Goal: Task Accomplishment & Management: Manage account settings

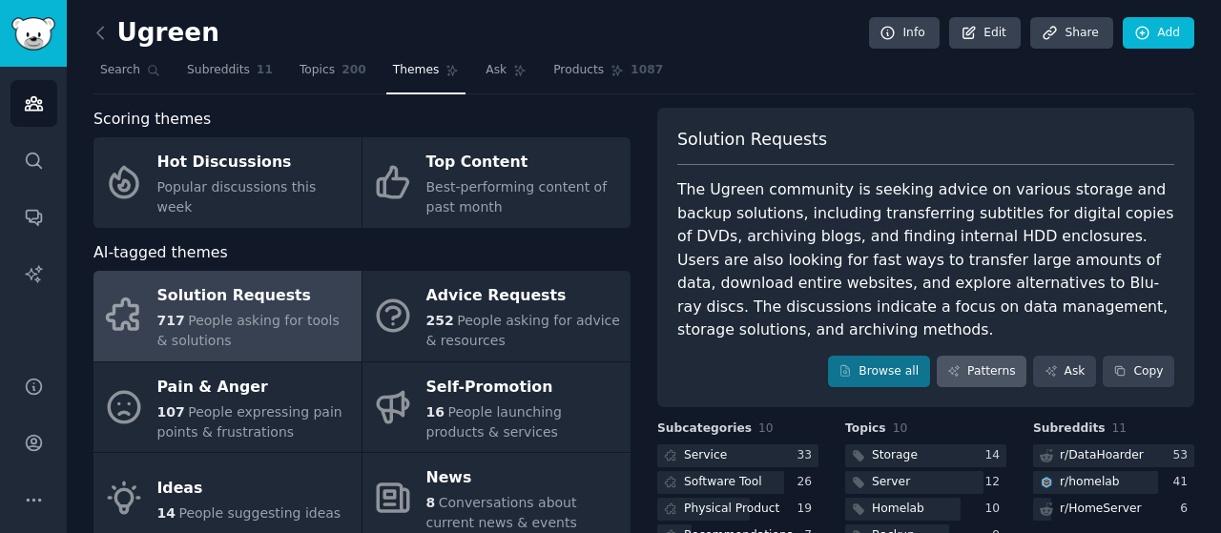
click at [958, 364] on icon at bounding box center [953, 370] width 13 height 13
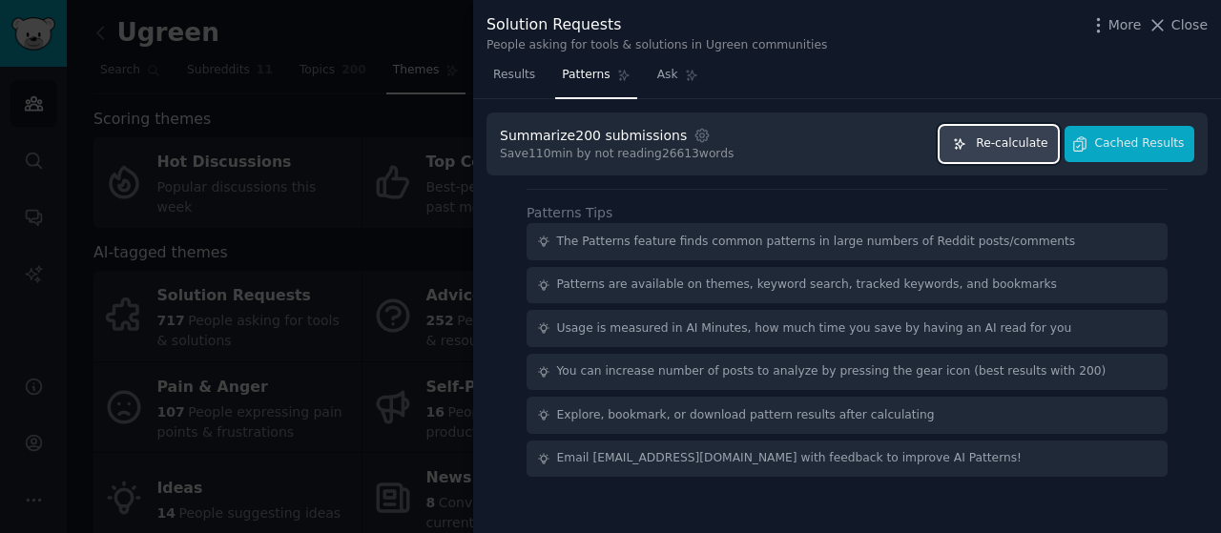
click at [1030, 136] on span "Re-calculate" at bounding box center [1012, 143] width 72 height 17
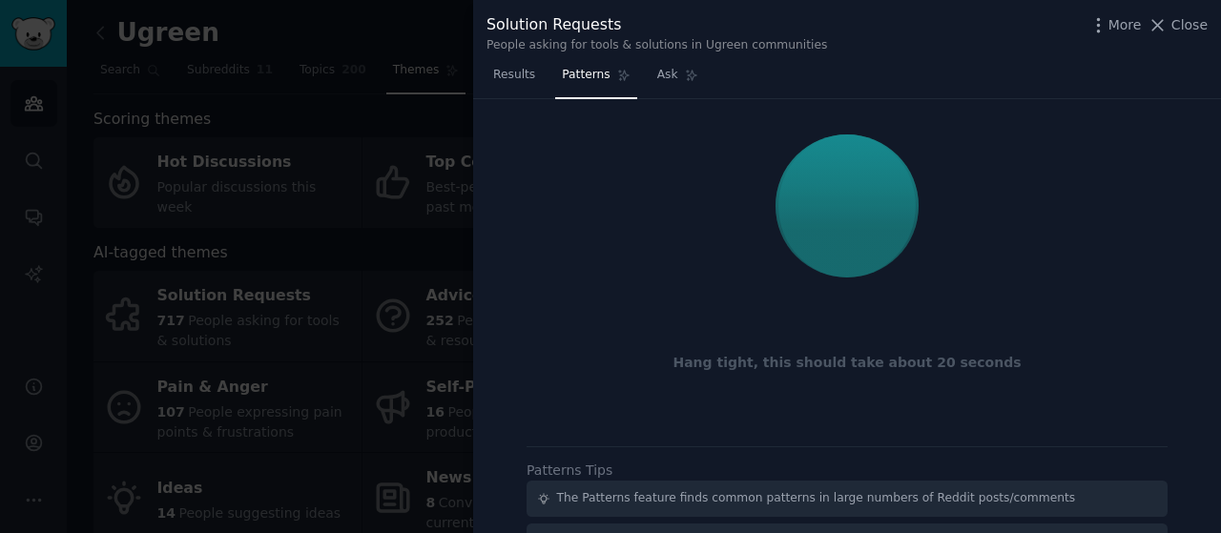
click at [464, 318] on div at bounding box center [610, 266] width 1221 height 533
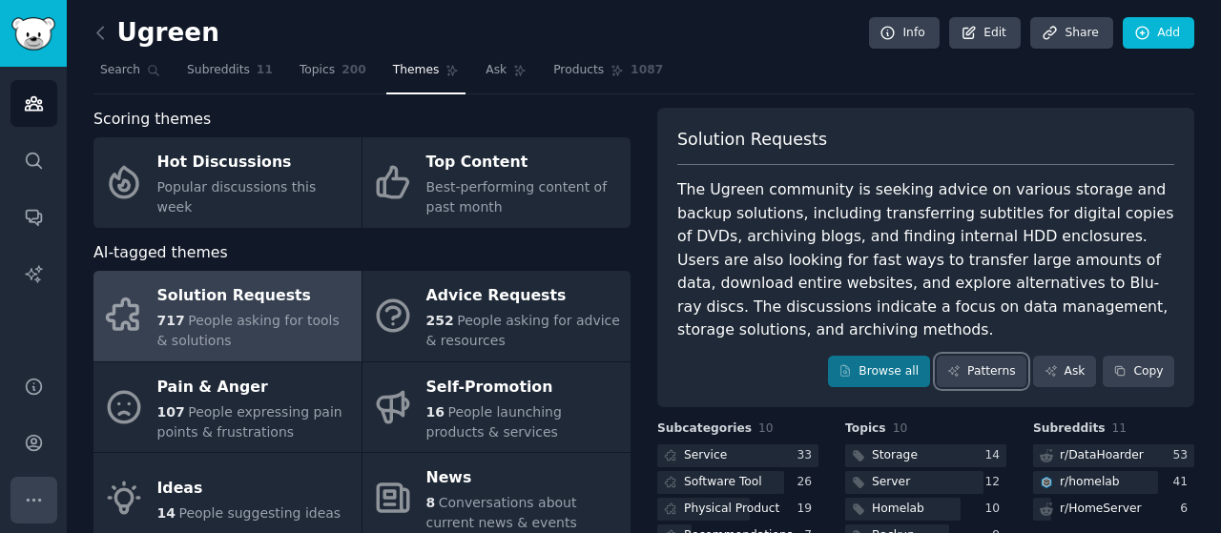
click at [15, 493] on button "More" at bounding box center [33, 500] width 47 height 47
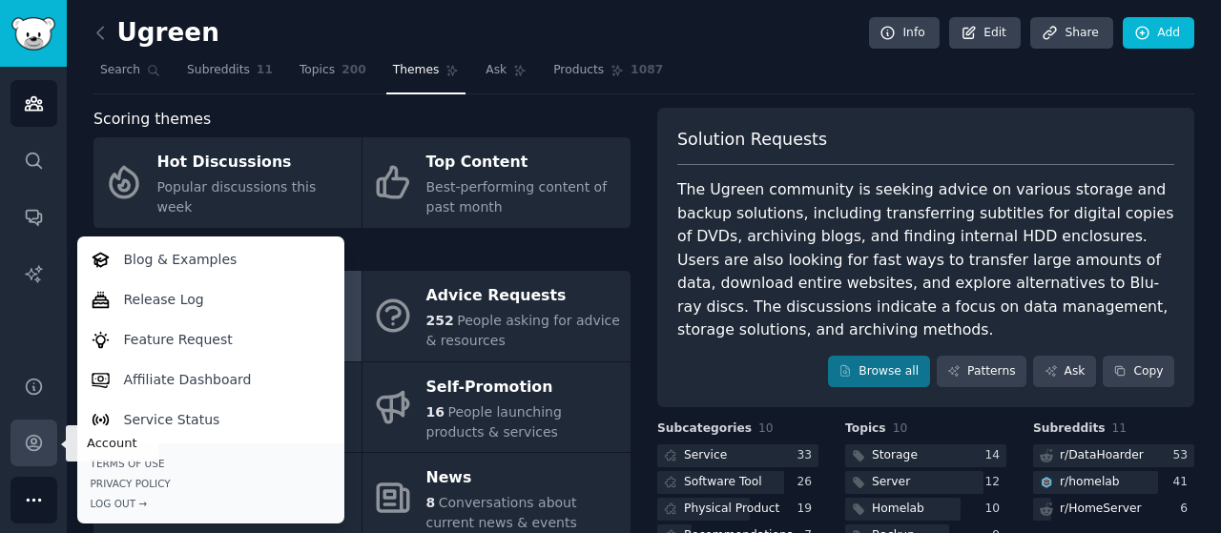
click at [27, 442] on icon "Sidebar" at bounding box center [34, 443] width 20 height 20
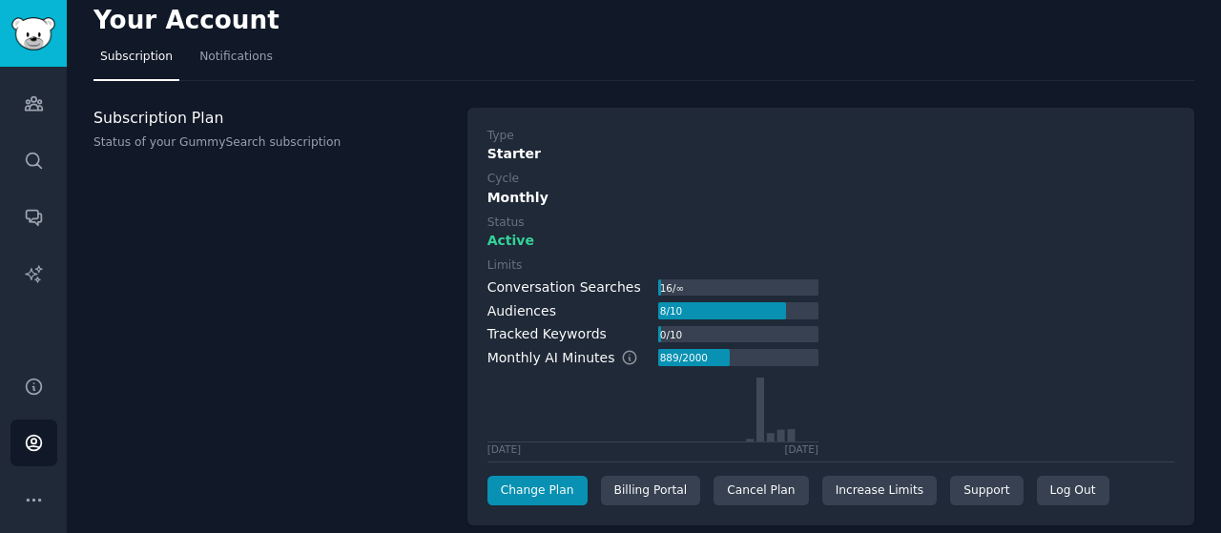
scroll to position [34, 0]
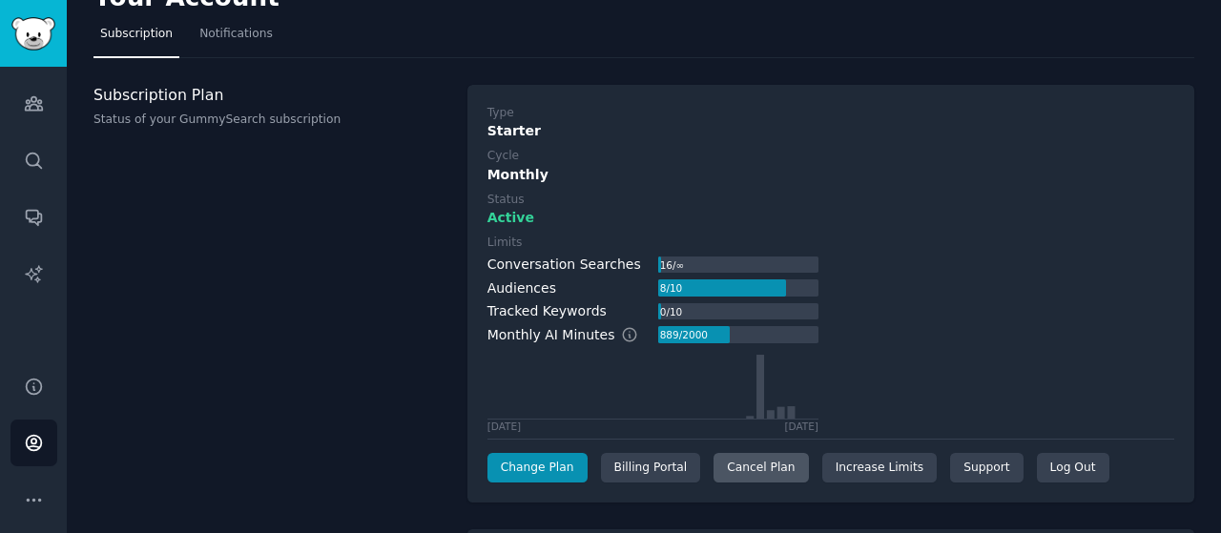
click at [713, 470] on div "Cancel Plan" at bounding box center [760, 468] width 94 height 31
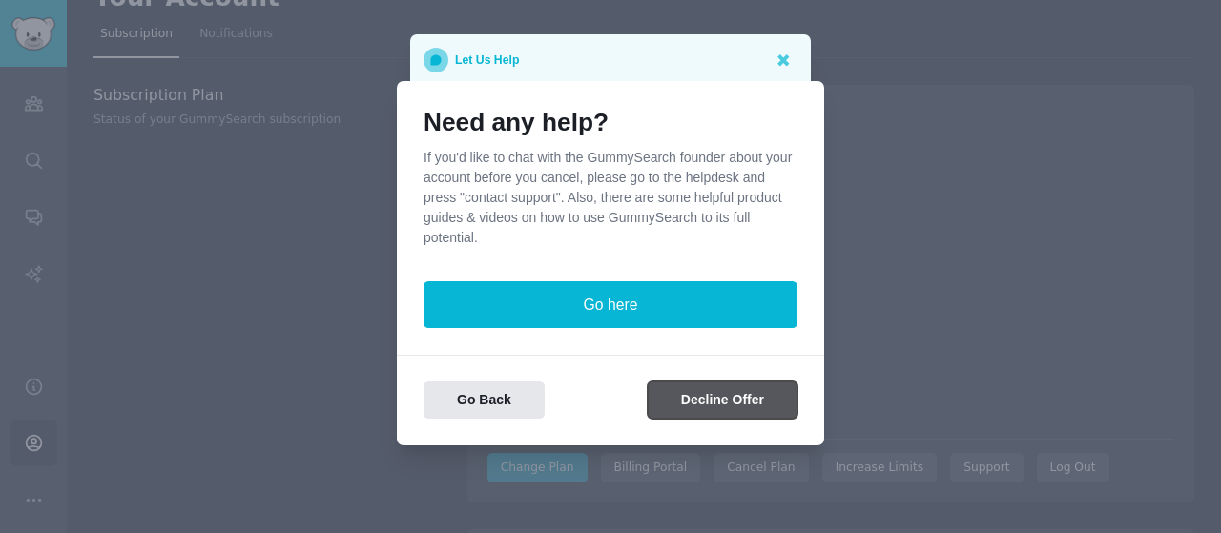
click at [696, 403] on button "Decline Offer" at bounding box center [723, 400] width 150 height 37
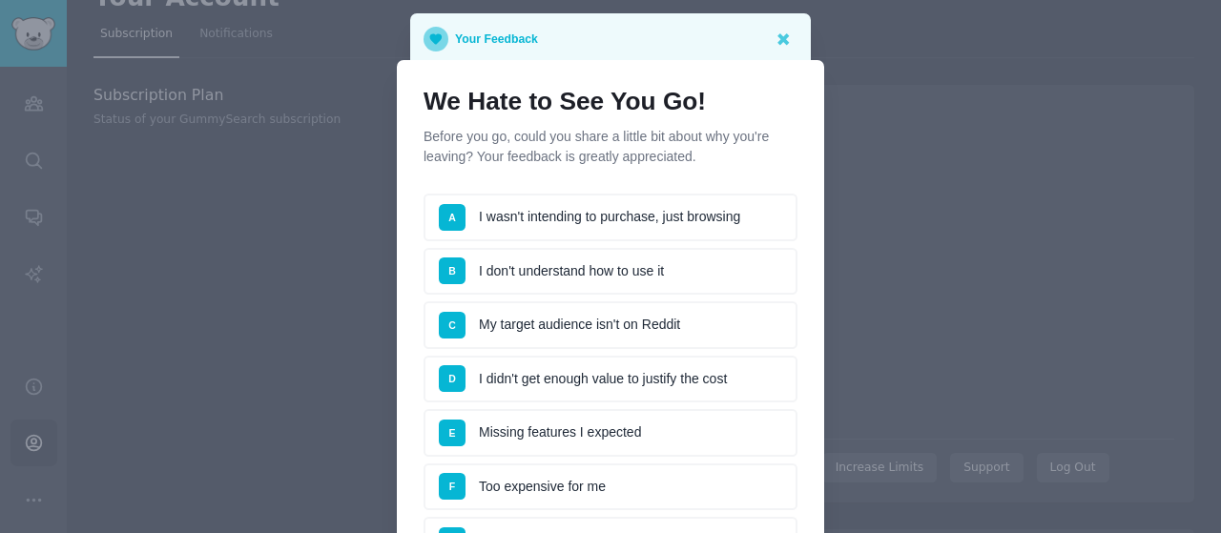
scroll to position [95, 0]
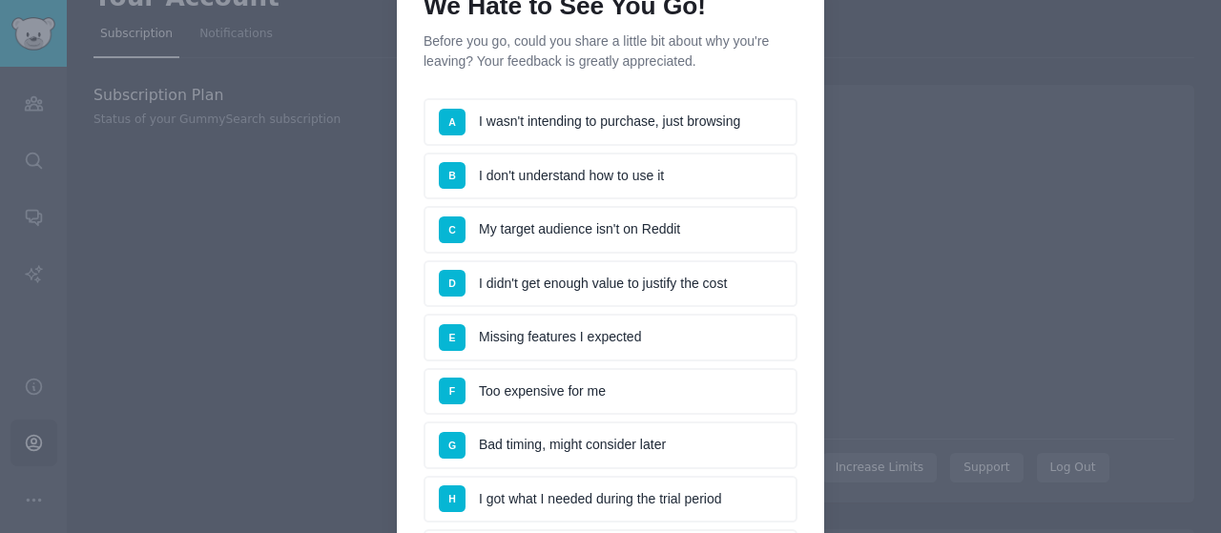
click at [628, 337] on li "E Missing features I expected" at bounding box center [610, 338] width 374 height 48
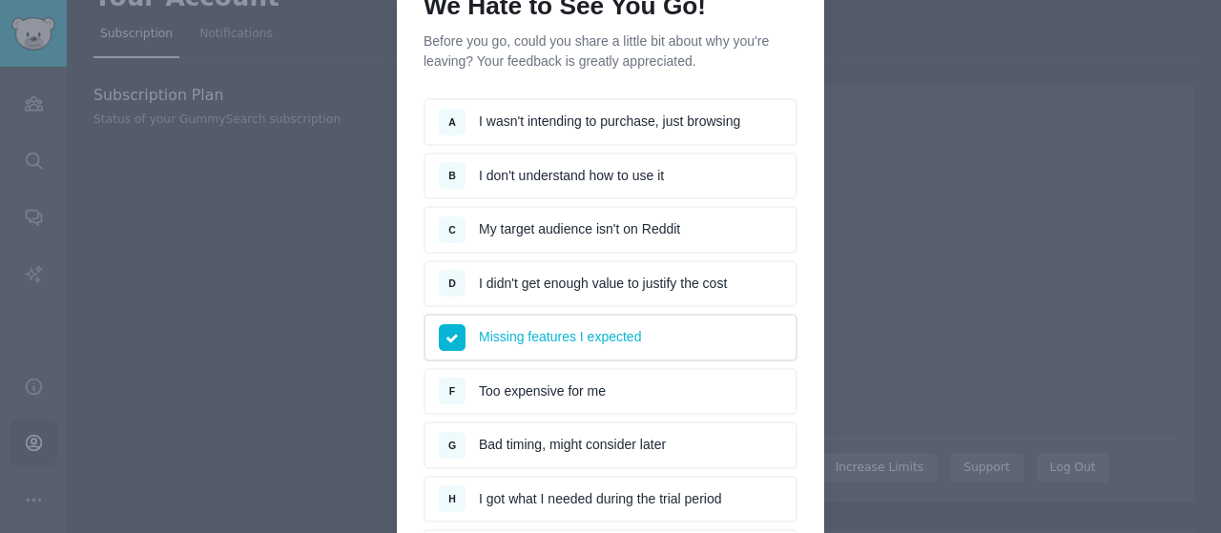
click at [576, 402] on li "F Too expensive for me" at bounding box center [610, 392] width 374 height 48
click at [584, 343] on li "E Missing features I expected" at bounding box center [610, 338] width 374 height 48
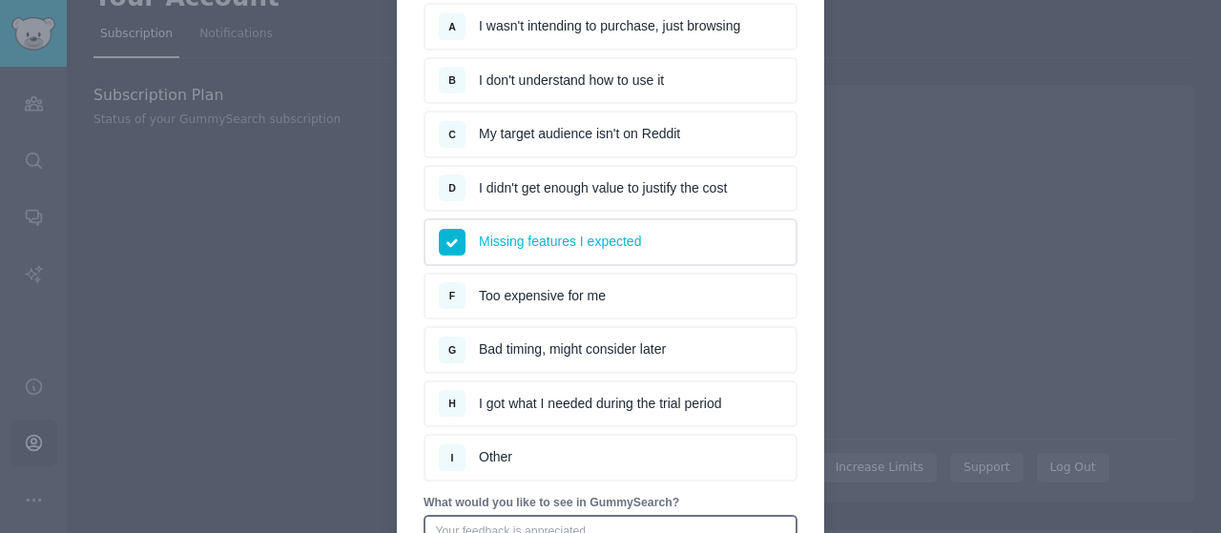
click at [638, 395] on li "H I got what I needed during the trial period" at bounding box center [610, 405] width 374 height 48
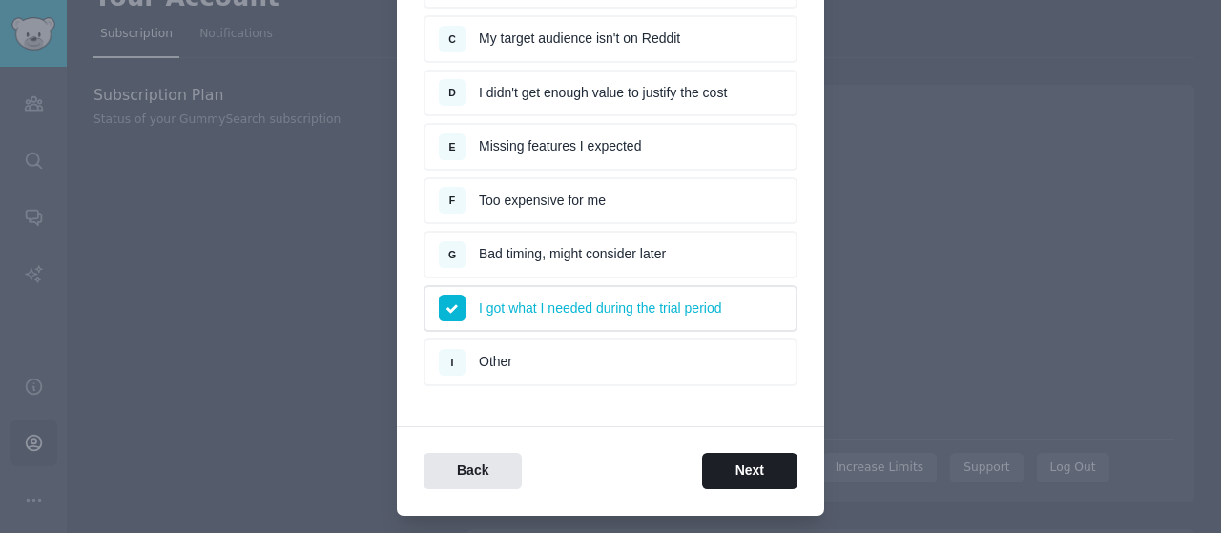
scroll to position [335, 0]
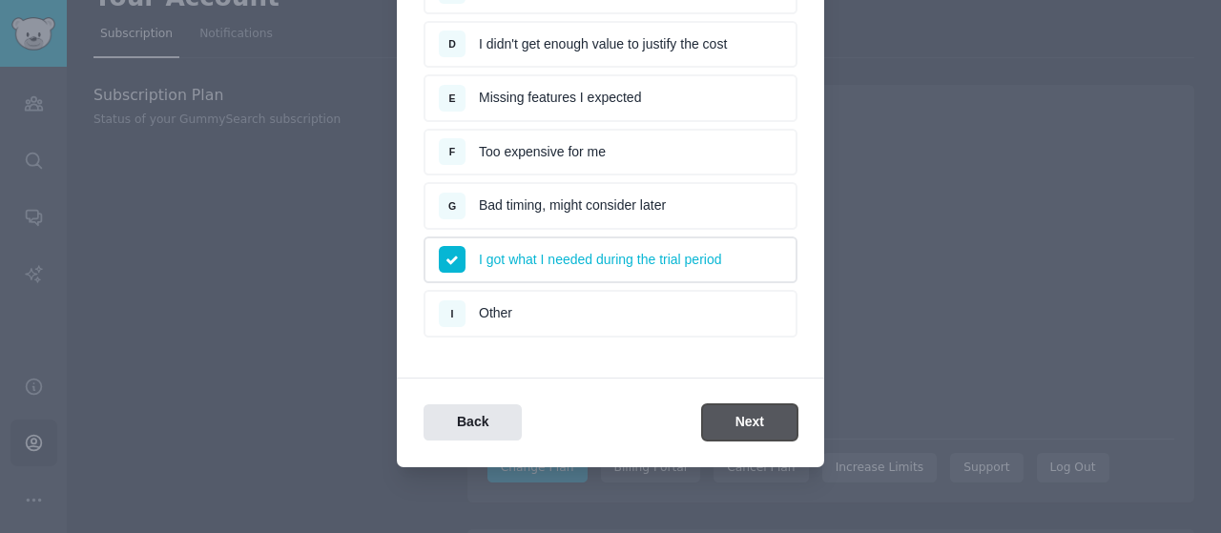
click at [754, 424] on button "Next" at bounding box center [749, 422] width 95 height 37
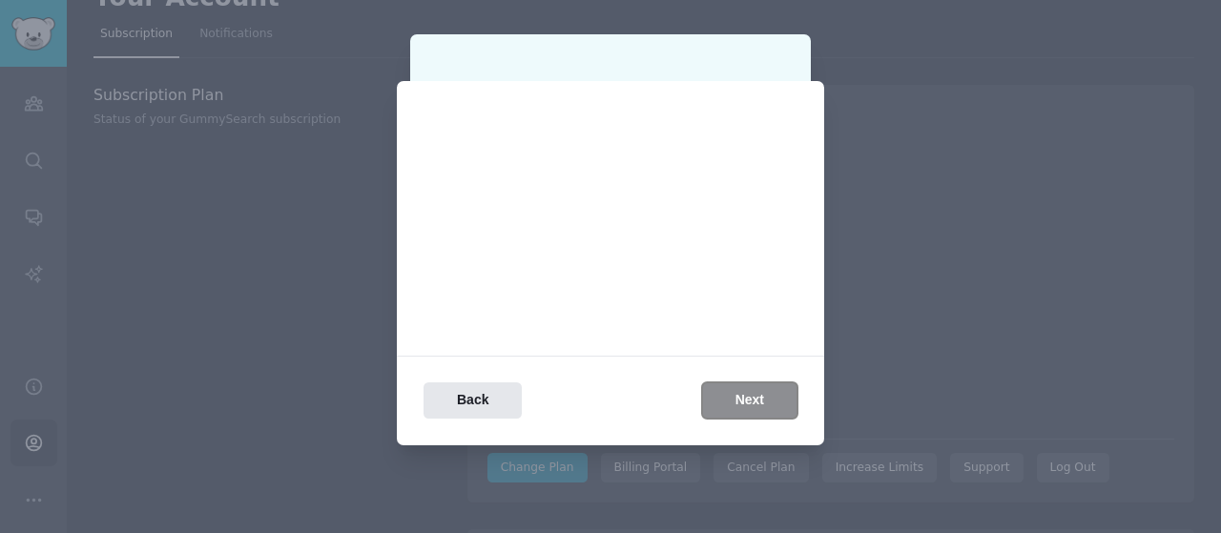
scroll to position [0, 0]
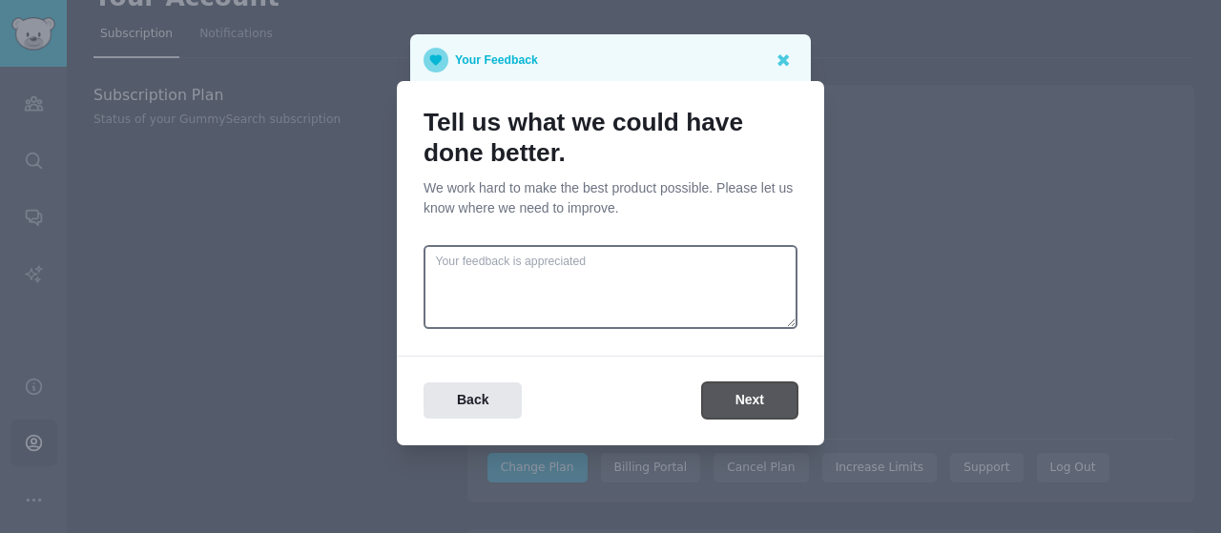
click at [735, 393] on button "Next" at bounding box center [749, 400] width 95 height 37
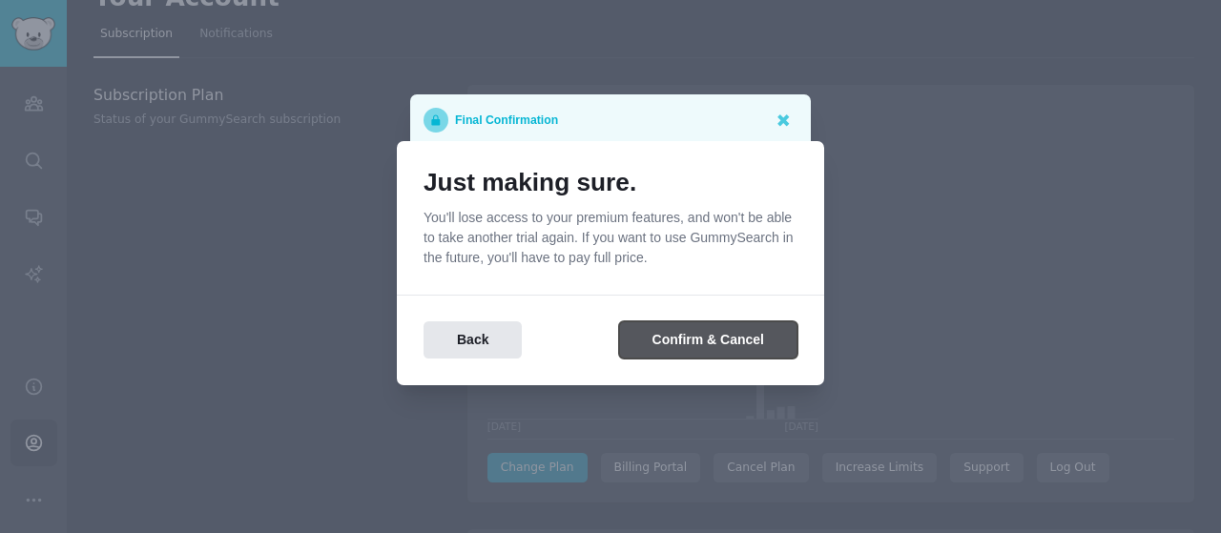
click at [729, 325] on button "Confirm & Cancel" at bounding box center [708, 339] width 178 height 37
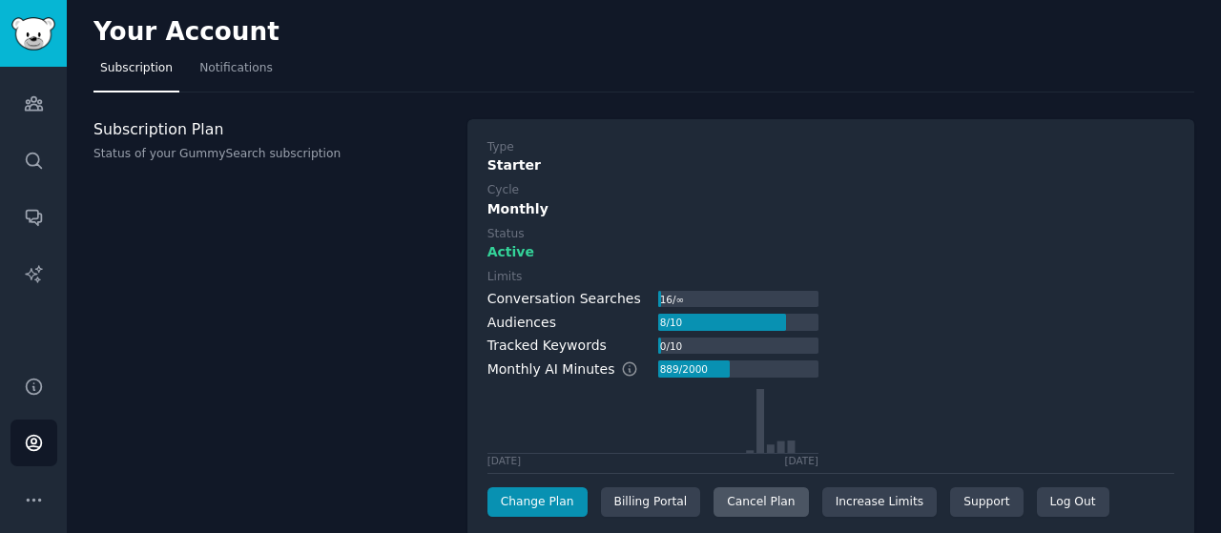
click at [713, 506] on div "Cancel Plan" at bounding box center [760, 502] width 94 height 31
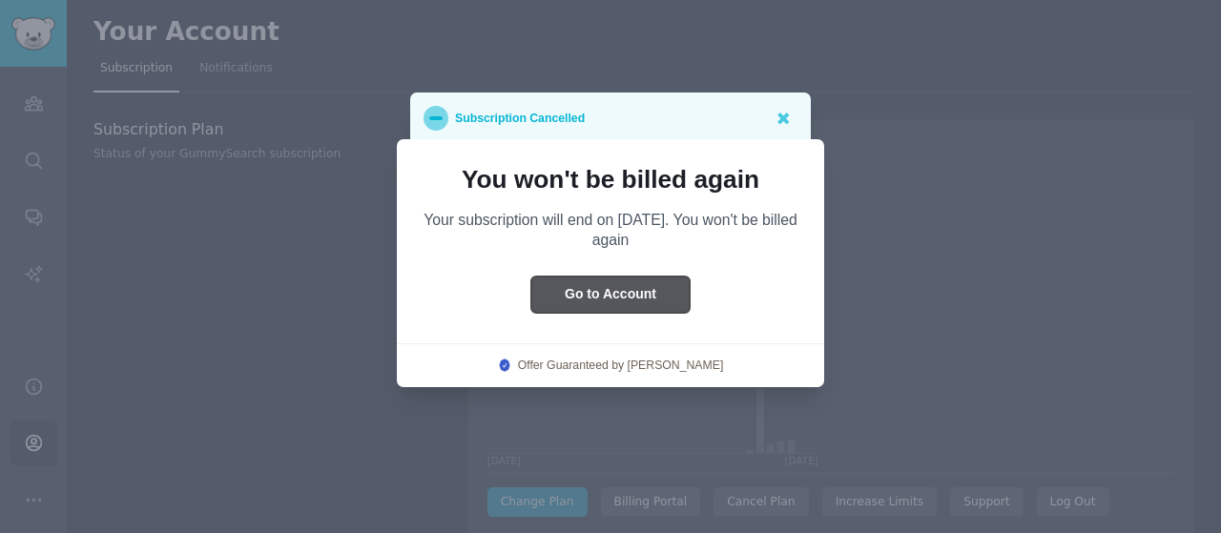
click at [669, 290] on button "Go to Account" at bounding box center [610, 295] width 158 height 37
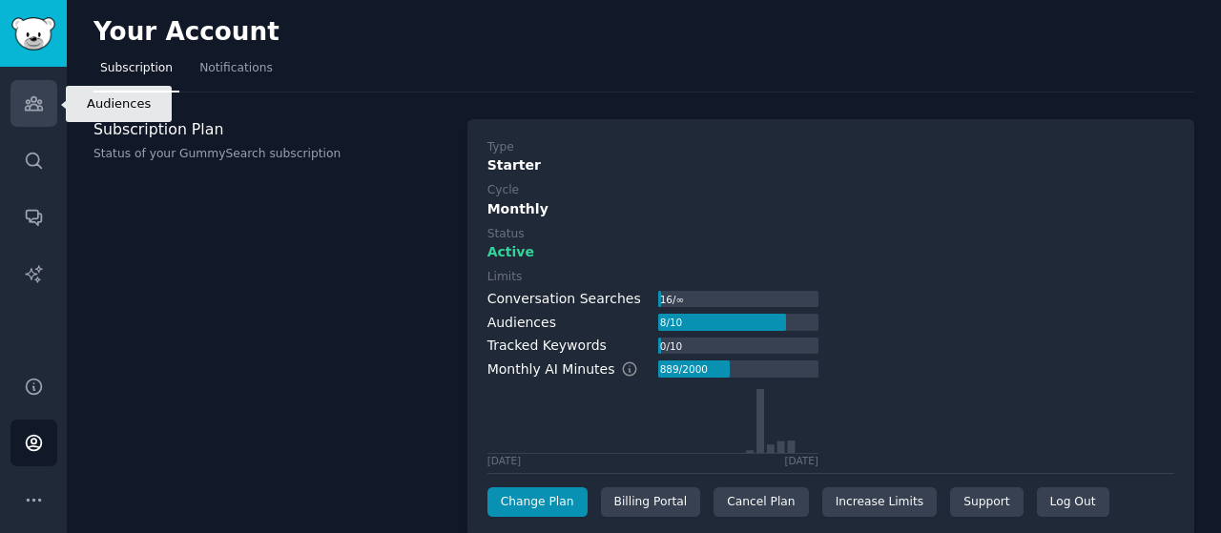
click at [45, 119] on link "Audiences" at bounding box center [33, 103] width 47 height 47
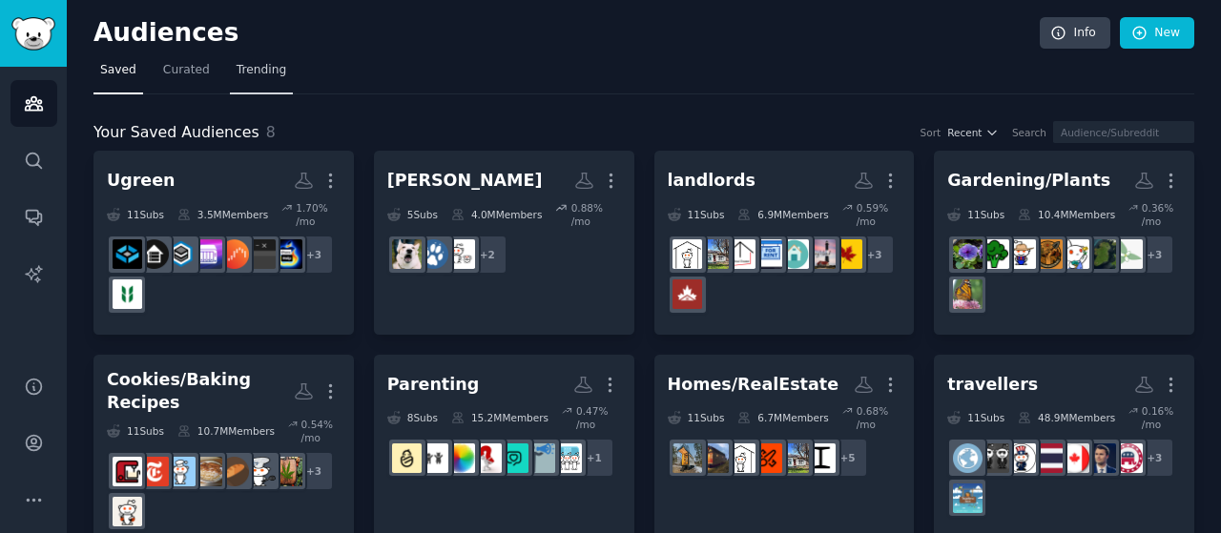
click at [244, 70] on span "Trending" at bounding box center [262, 70] width 50 height 17
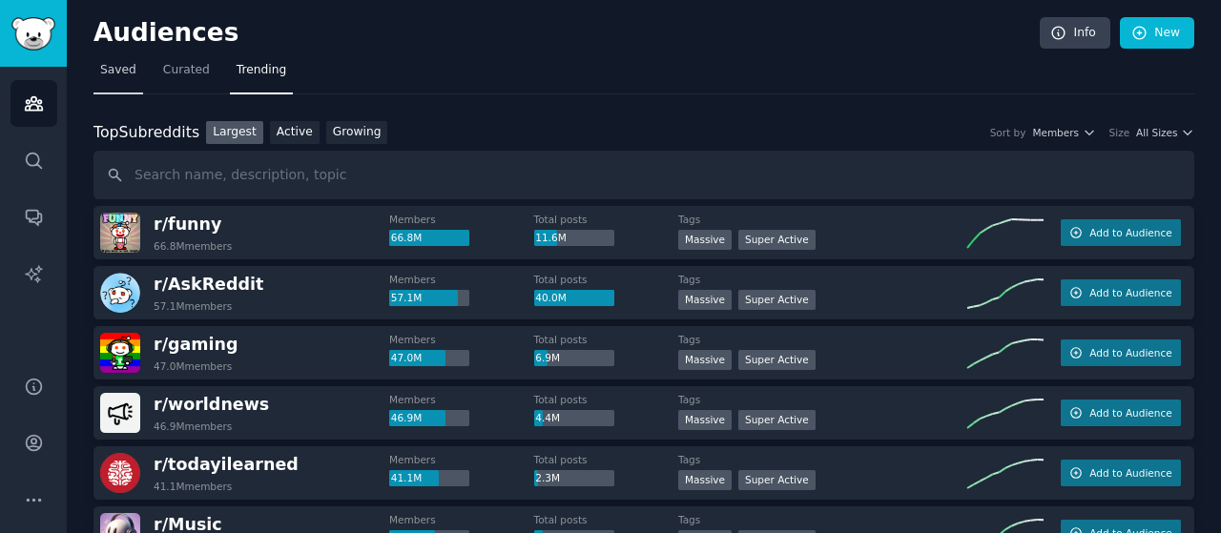
click at [109, 69] on span "Saved" at bounding box center [118, 70] width 36 height 17
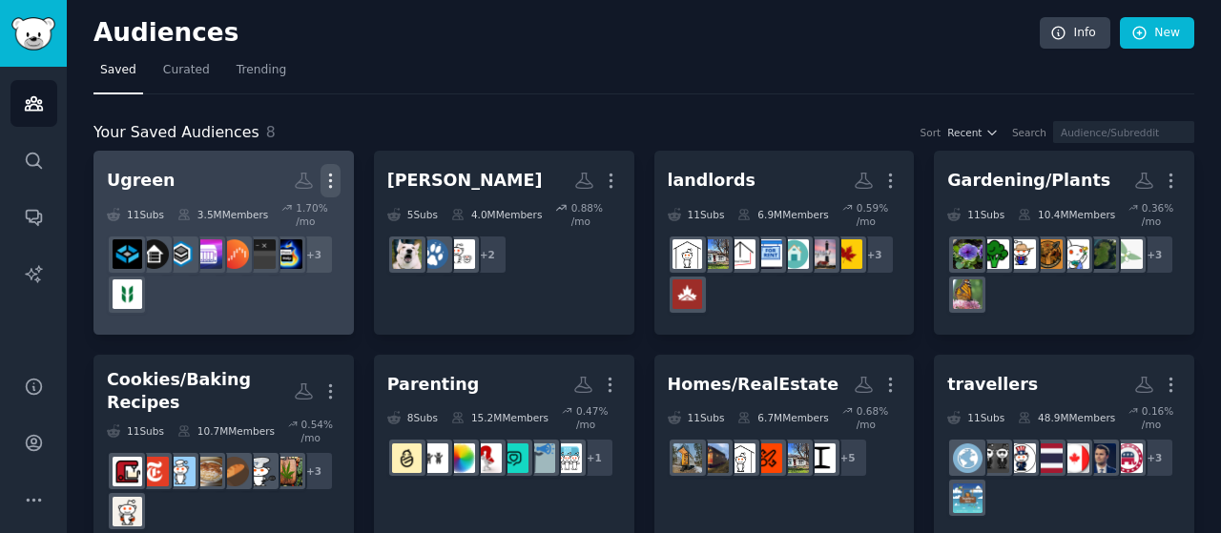
click at [328, 183] on icon "button" at bounding box center [330, 181] width 20 height 20
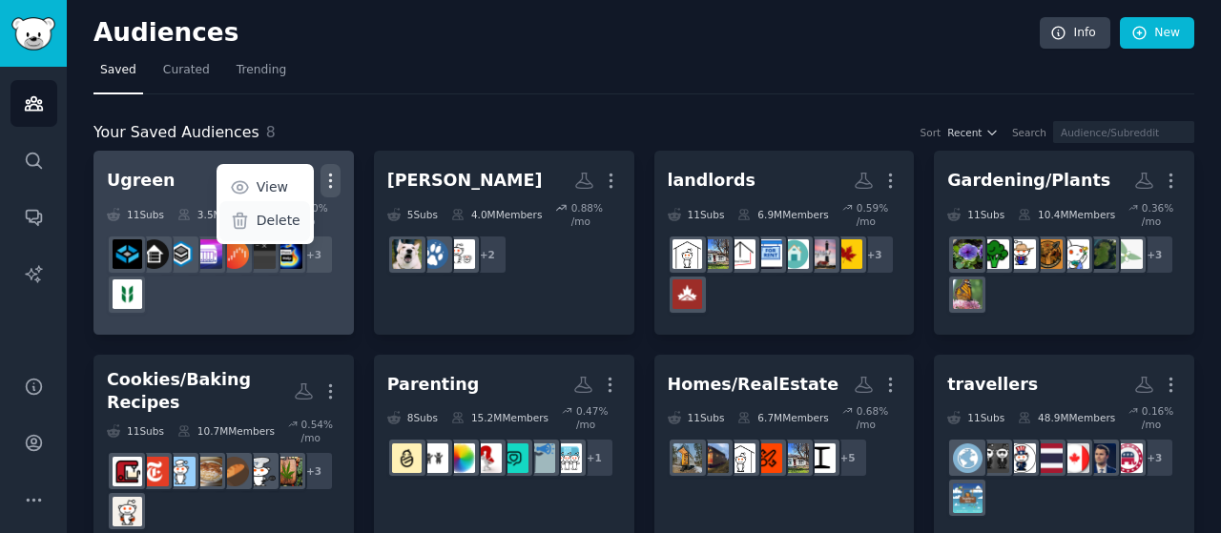
click at [292, 224] on p "Delete" at bounding box center [279, 221] width 44 height 20
